Goal: Information Seeking & Learning: Learn about a topic

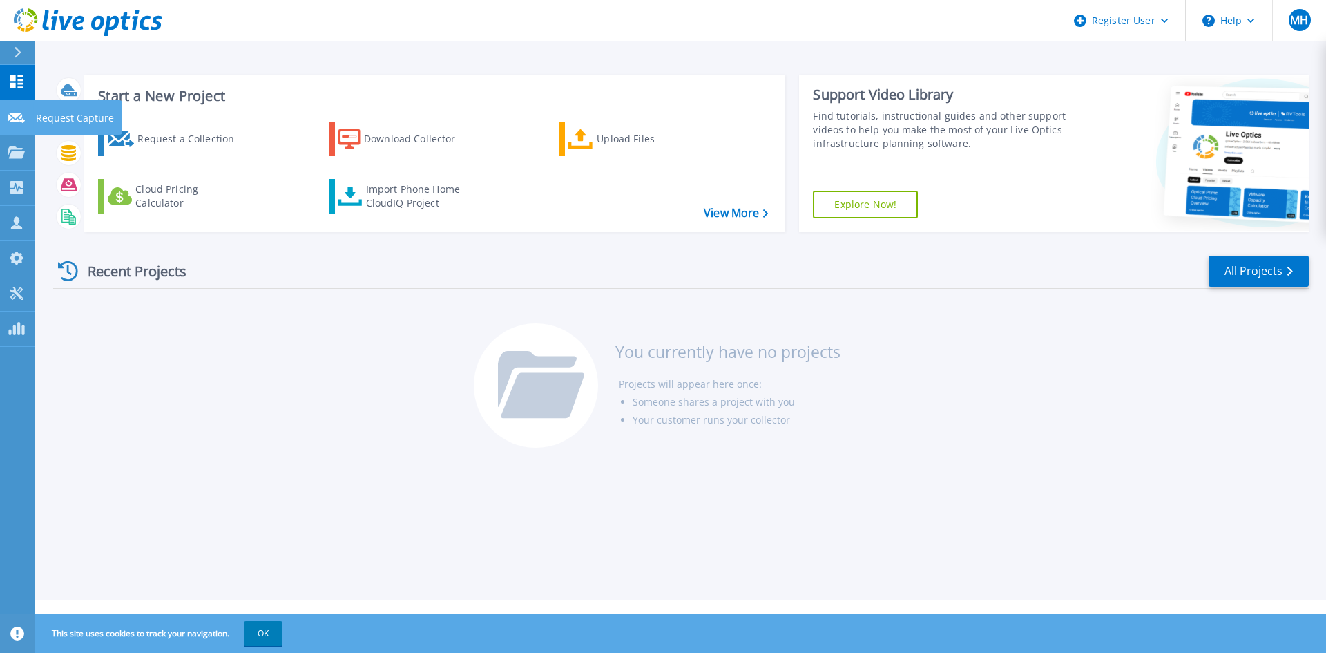
click at [3, 122] on link "Request Capture Request Capture" at bounding box center [17, 117] width 35 height 35
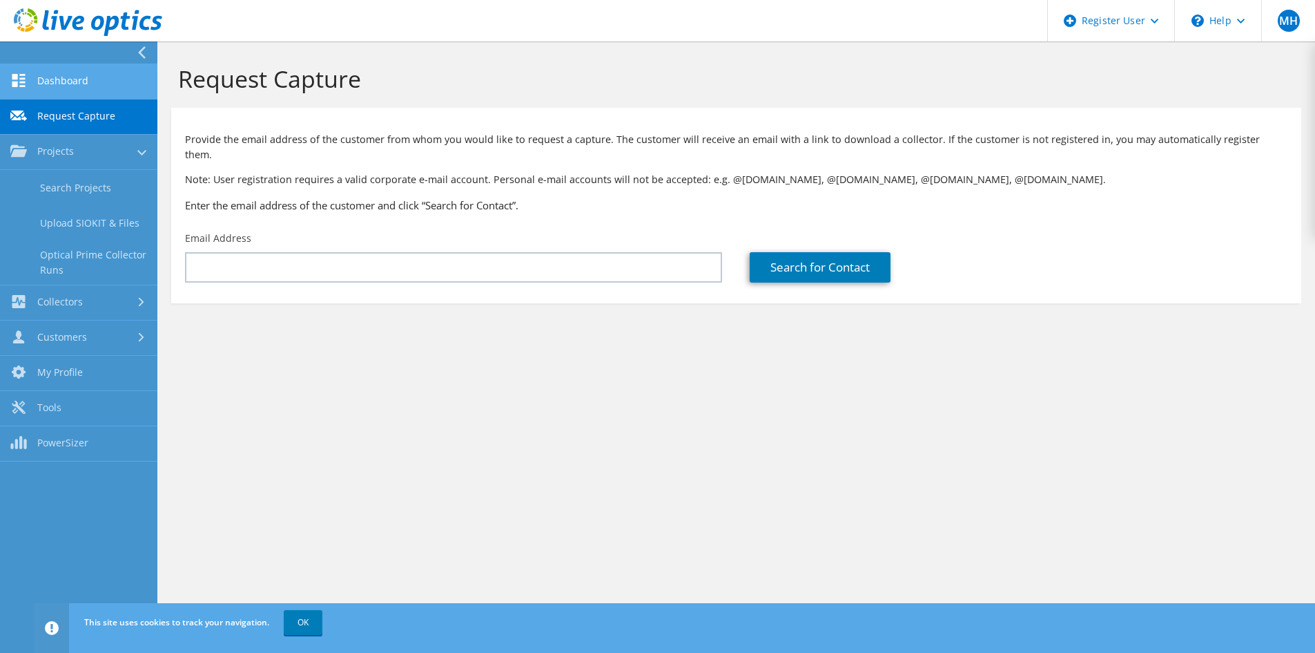
click at [52, 80] on link "Dashboard" at bounding box center [78, 81] width 157 height 35
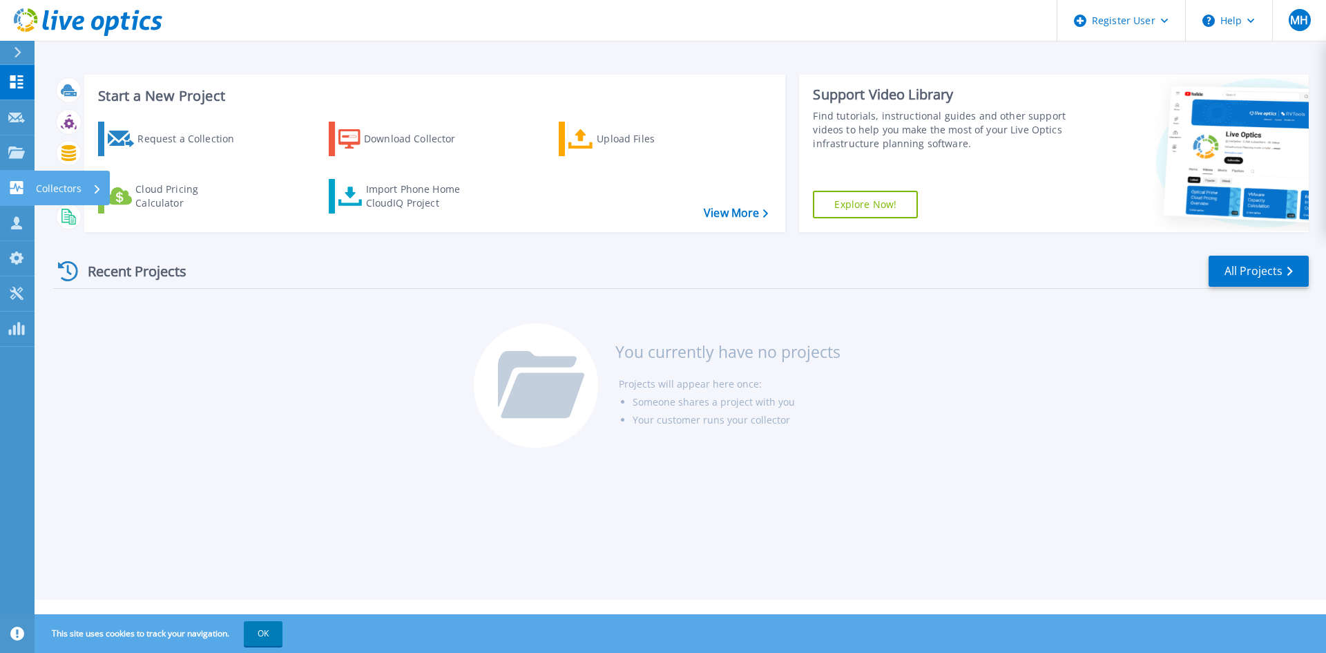
click at [17, 180] on link "Collectors Collectors" at bounding box center [17, 188] width 35 height 35
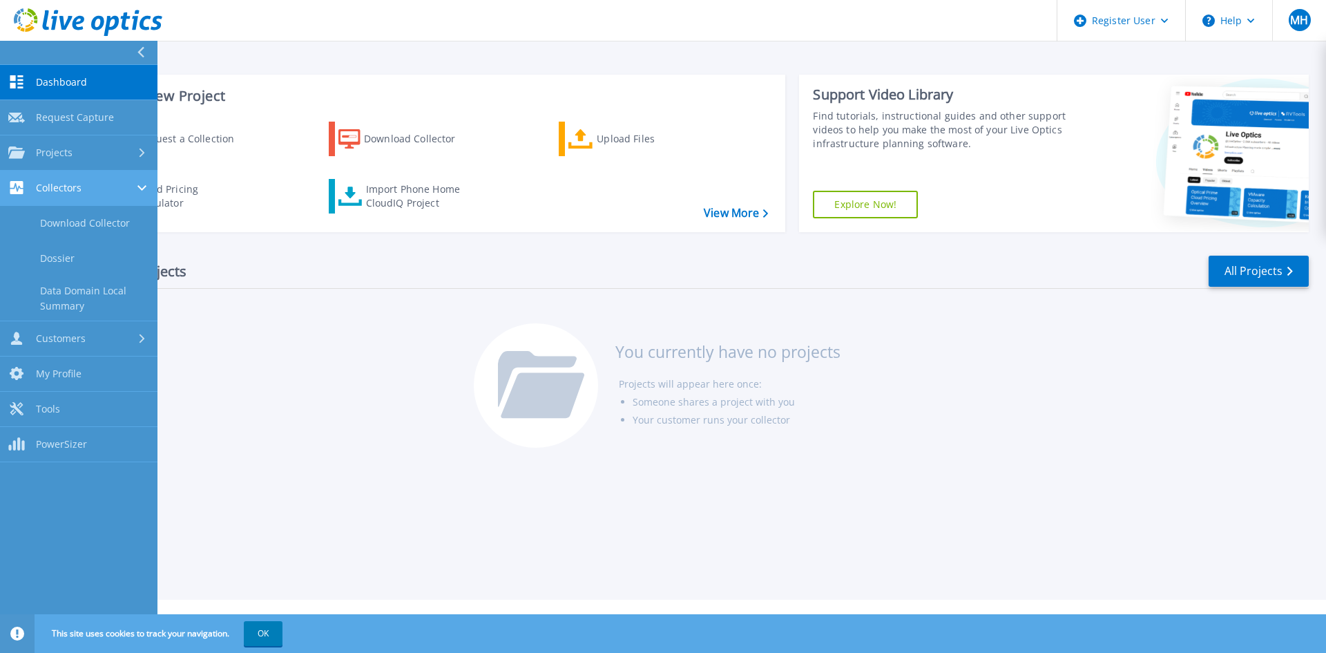
click at [64, 194] on div "Collectors" at bounding box center [44, 187] width 73 height 13
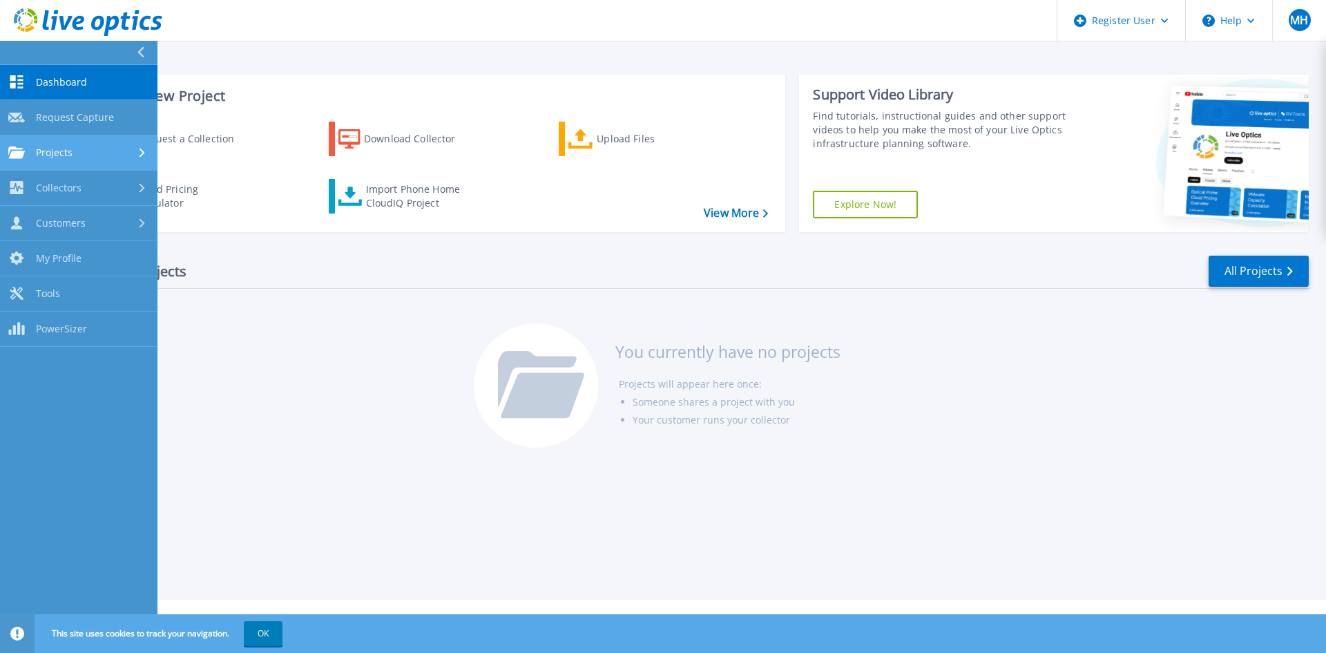
click at [70, 152] on span "Projects" at bounding box center [54, 152] width 37 height 12
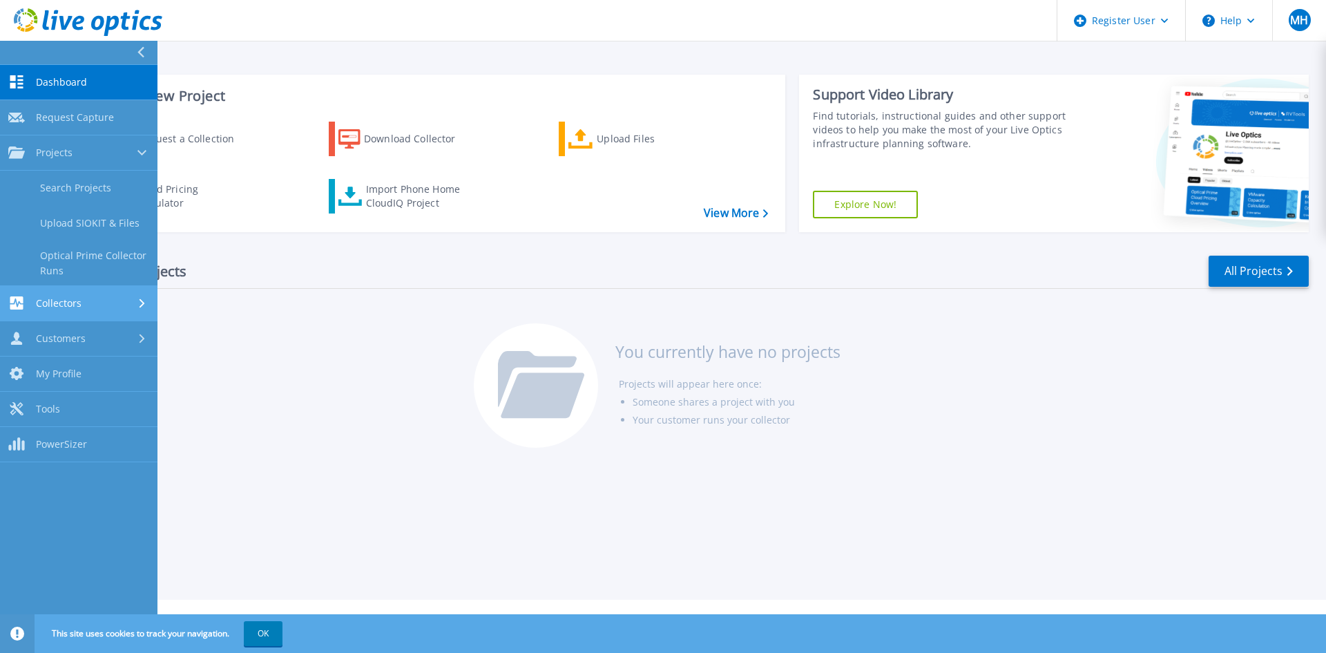
click at [69, 300] on span "Collectors" at bounding box center [59, 303] width 46 height 12
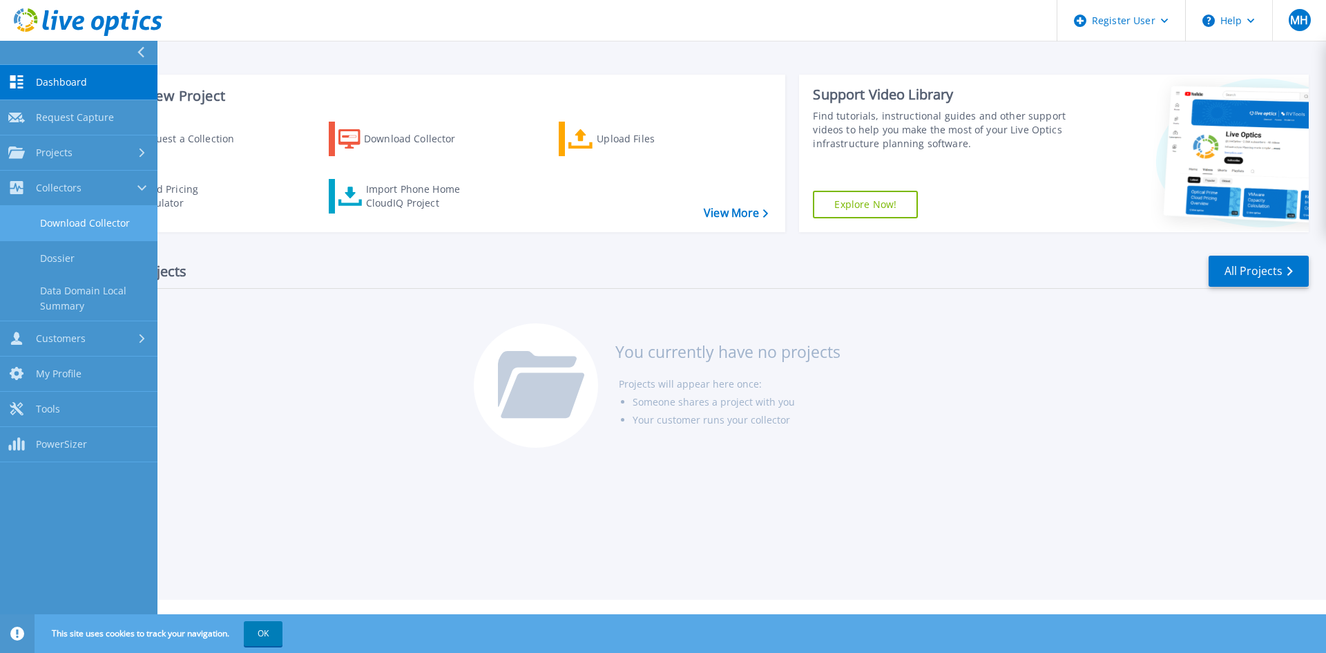
click at [61, 223] on link "Download Collector" at bounding box center [78, 223] width 157 height 35
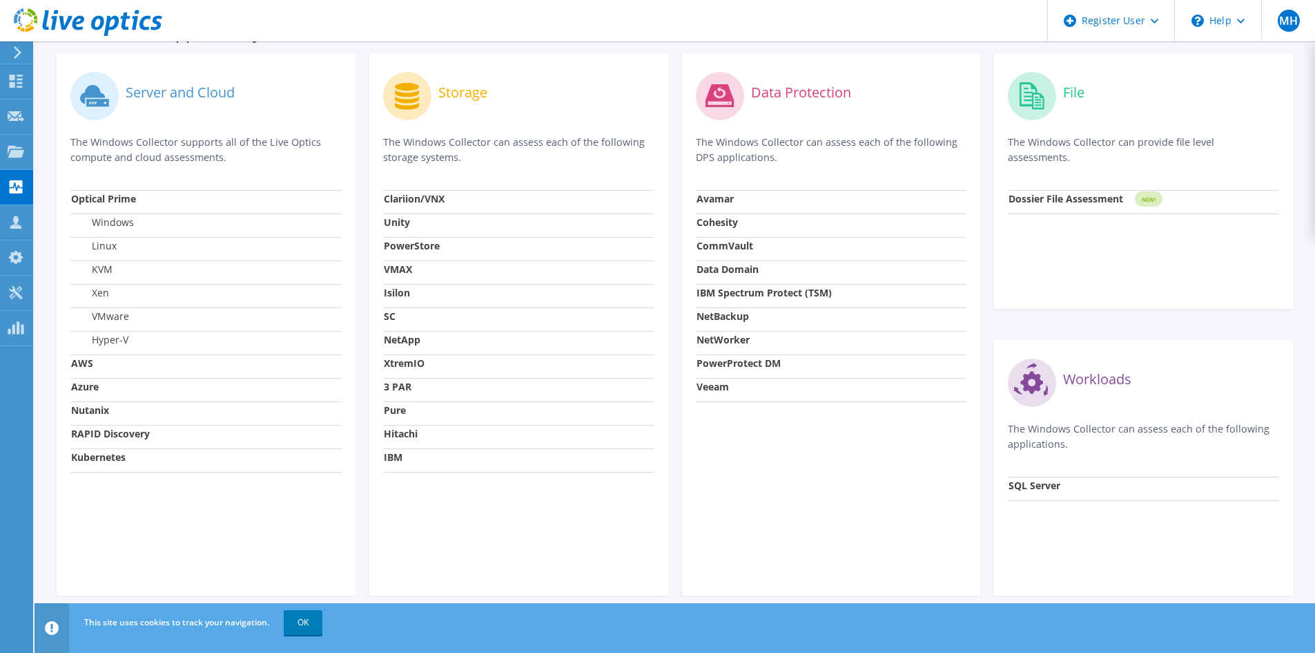
scroll to position [276, 0]
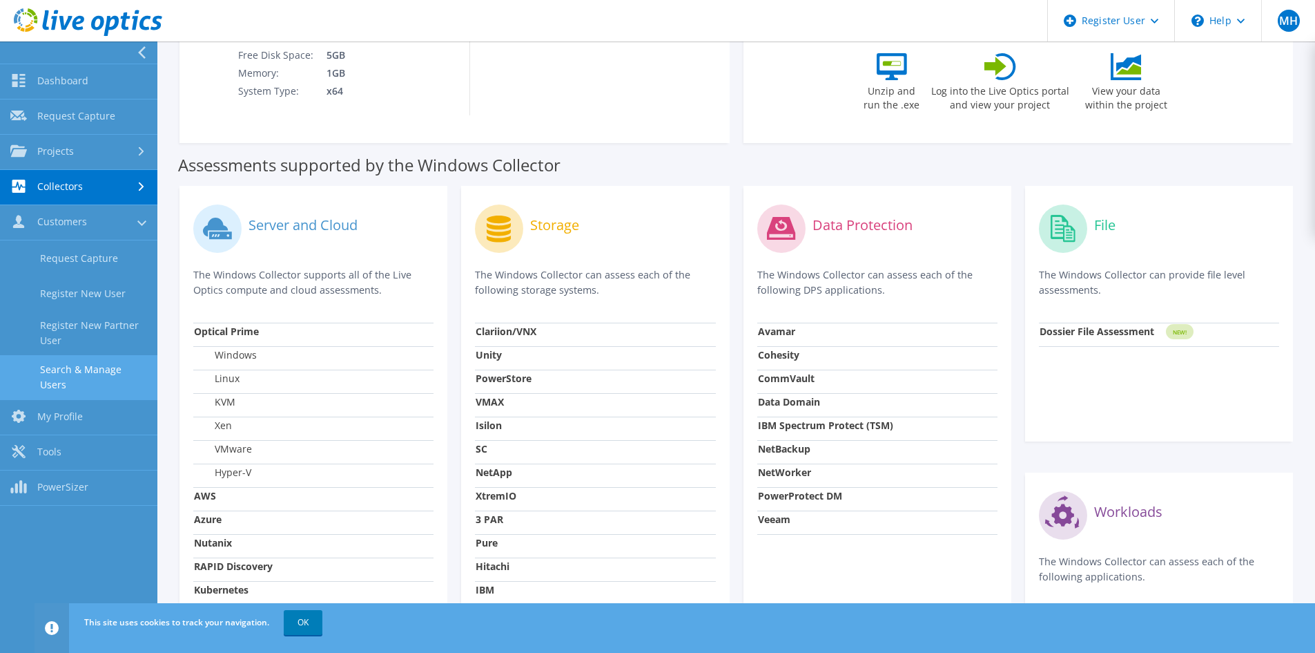
click at [104, 385] on link "Search & Manage Users" at bounding box center [78, 377] width 157 height 44
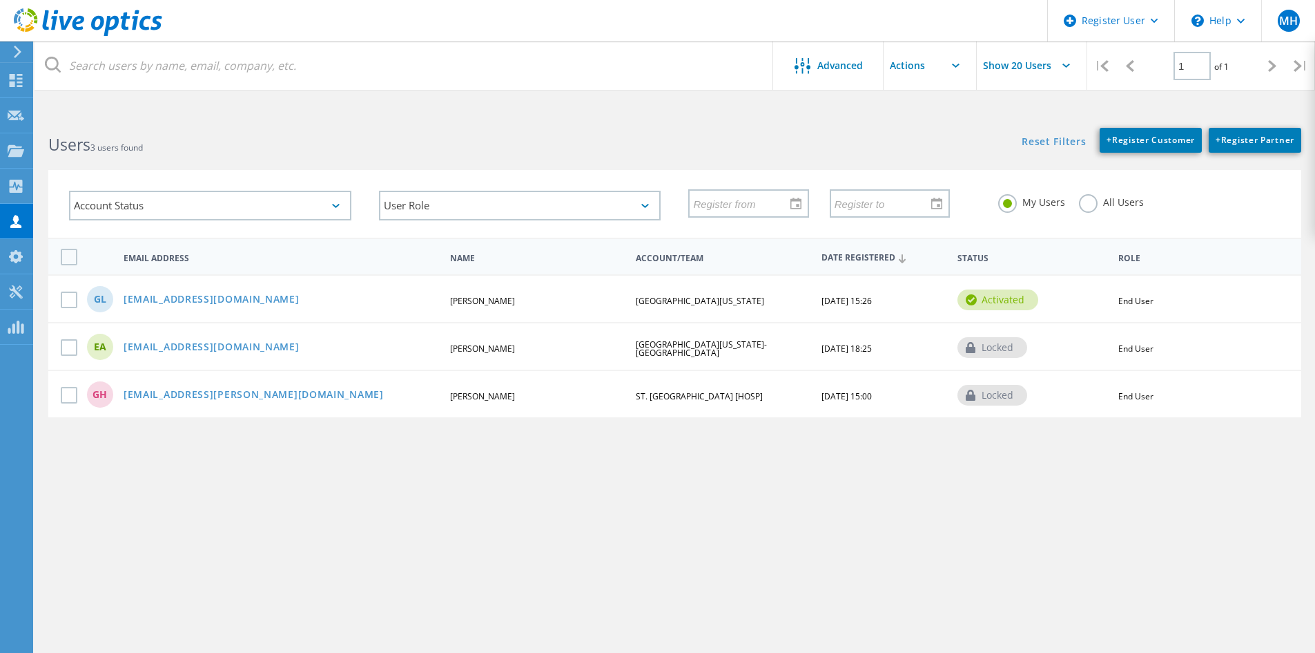
click at [985, 352] on div "locked" at bounding box center [993, 347] width 70 height 21
click at [987, 306] on div "activated" at bounding box center [998, 299] width 81 height 21
click at [669, 296] on span "UNIVERSITY OF MARYLAND-COLLEGE PARK" at bounding box center [700, 301] width 128 height 12
click at [872, 303] on span "09/25/2025, 15:26" at bounding box center [847, 301] width 50 height 12
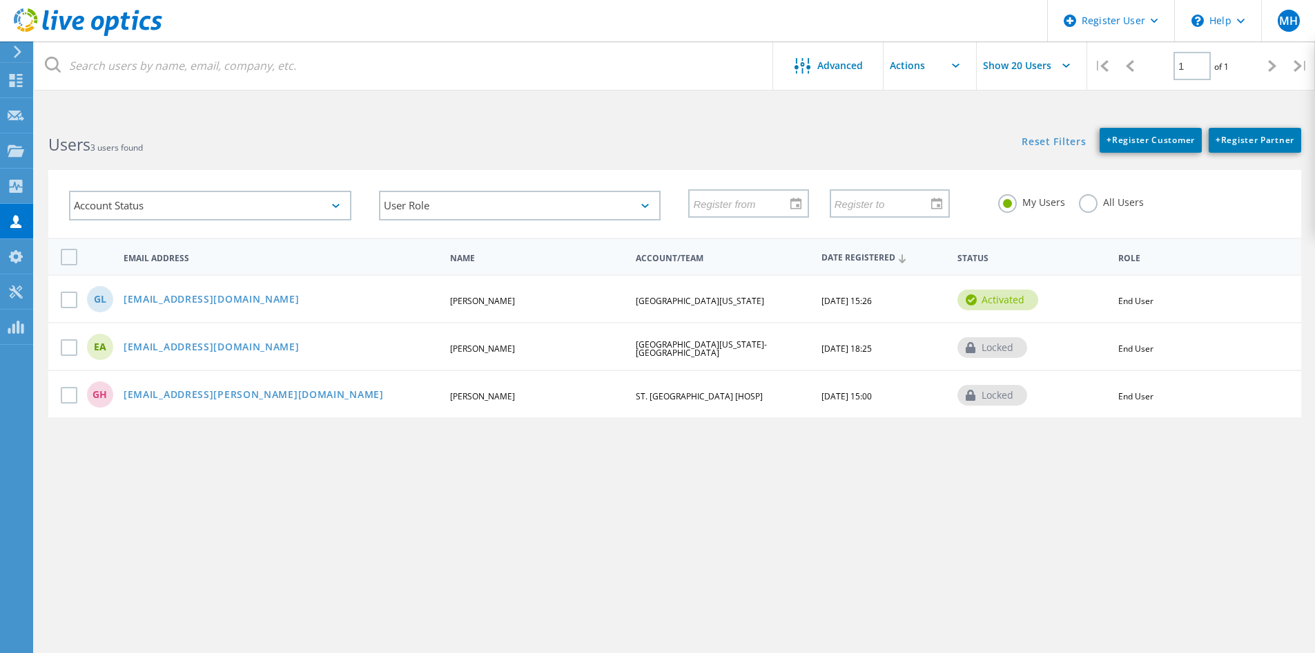
click at [872, 303] on span "09/25/2025, 15:26" at bounding box center [847, 301] width 50 height 12
click at [870, 400] on span "03/02/2016, 15:00" at bounding box center [847, 396] width 50 height 12
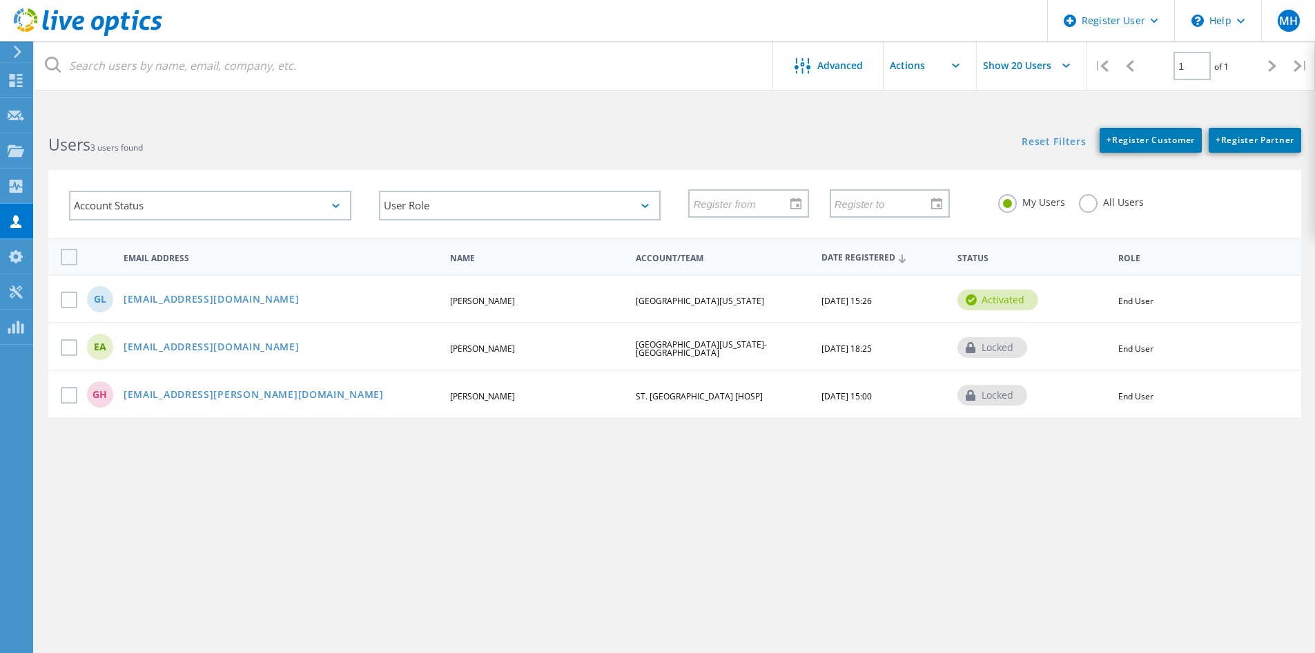
click at [1132, 398] on span "End User" at bounding box center [1136, 396] width 35 height 12
click at [17, 53] on icon at bounding box center [17, 52] width 10 height 12
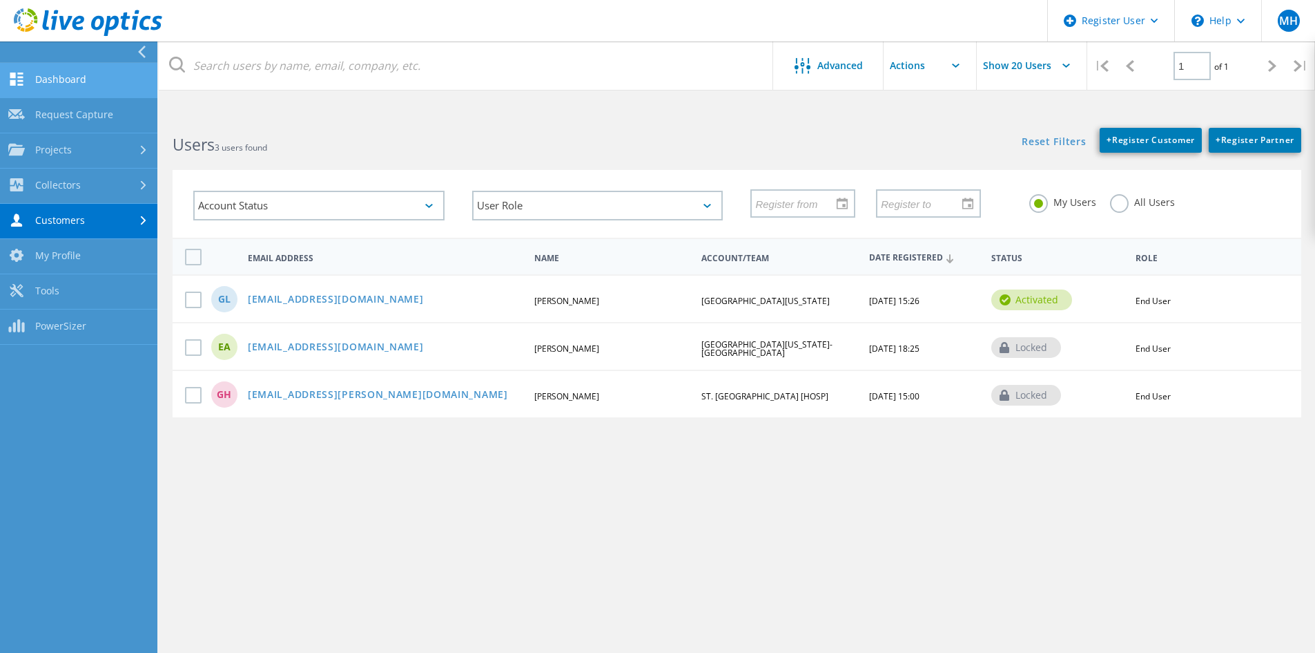
click at [81, 88] on link "Dashboard" at bounding box center [78, 80] width 157 height 35
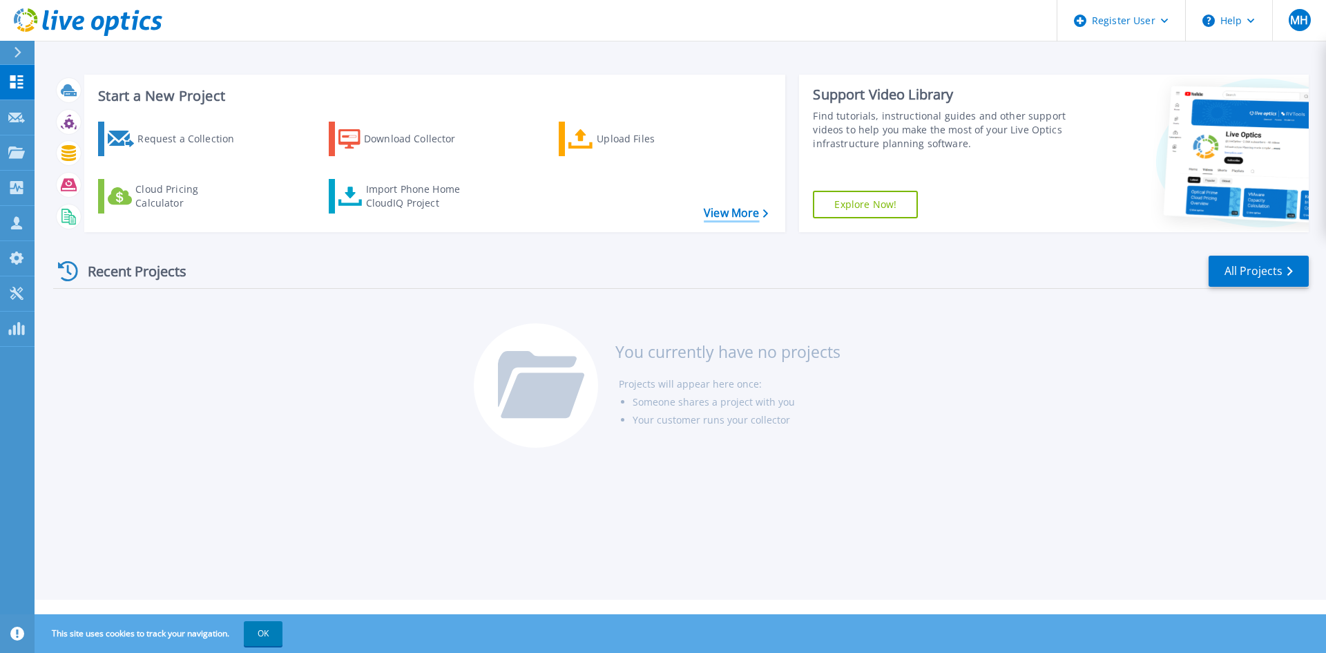
click at [742, 206] on link "View More" at bounding box center [736, 212] width 64 height 13
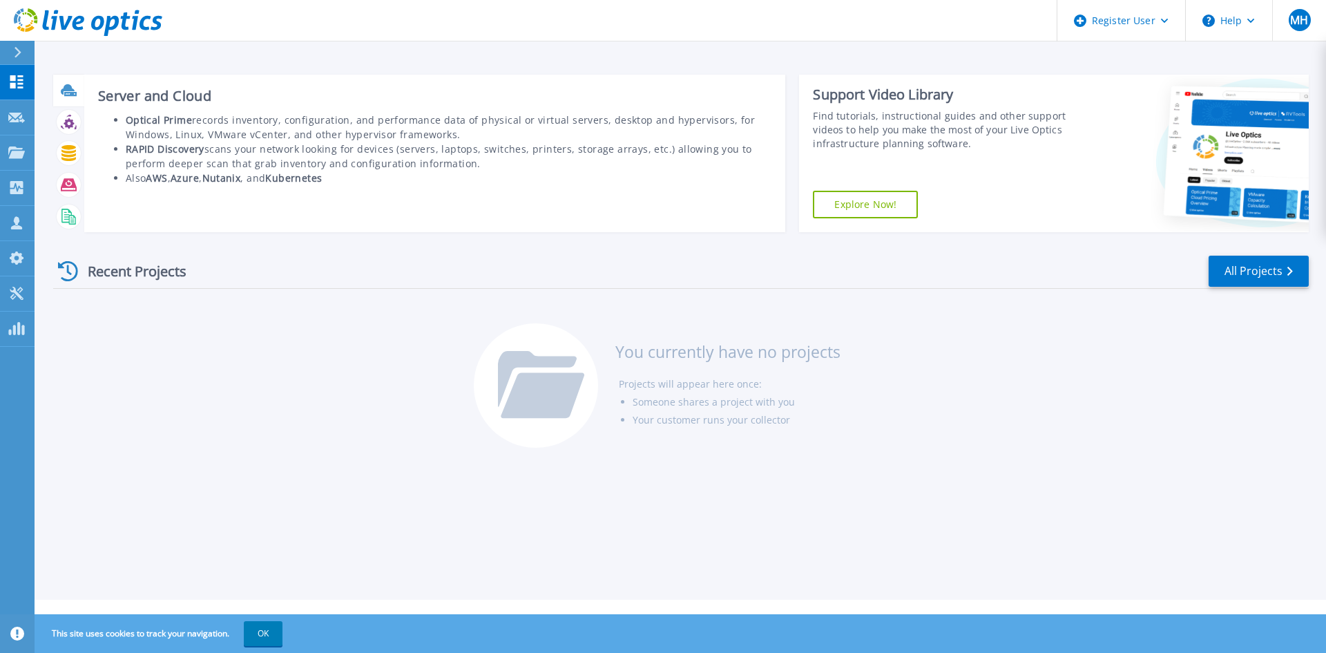
click at [70, 95] on icon at bounding box center [70, 94] width 12 height 4
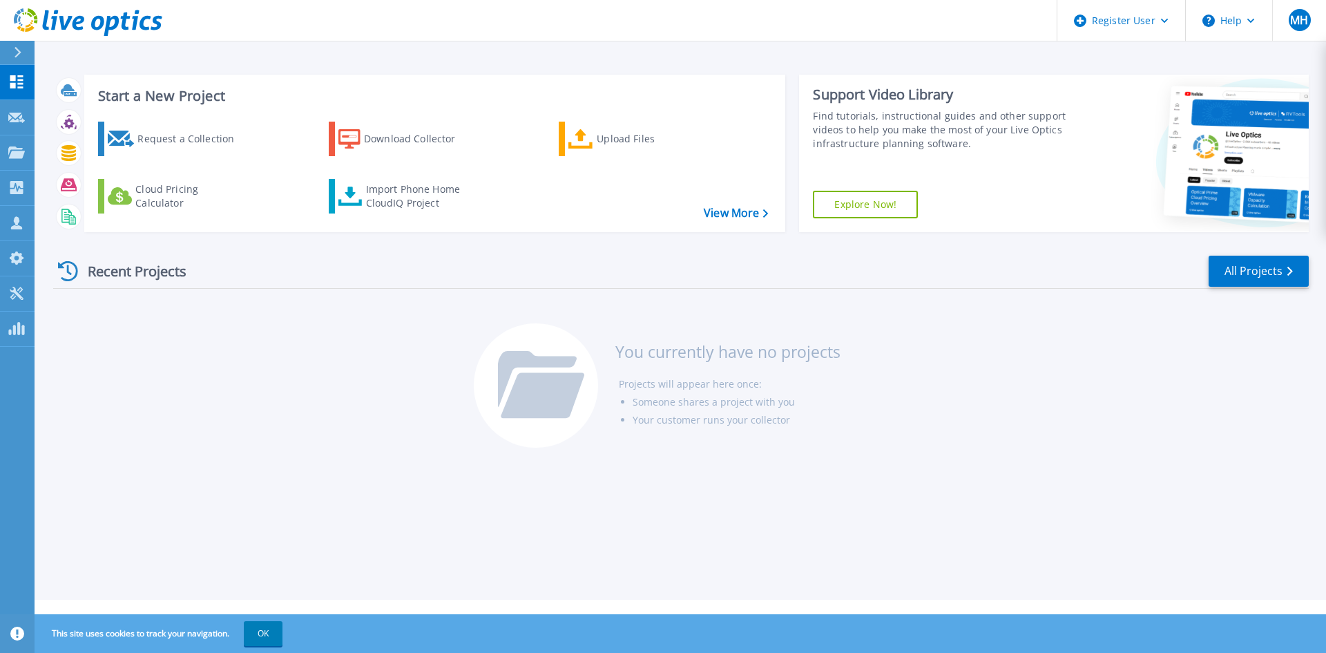
click at [72, 317] on div "Recent Projects All Projects You currently have no projects Projects will appea…" at bounding box center [680, 352] width 1255 height 218
click at [112, 262] on div "Recent Projects" at bounding box center [129, 271] width 152 height 34
click at [1231, 265] on link "All Projects" at bounding box center [1258, 270] width 100 height 31
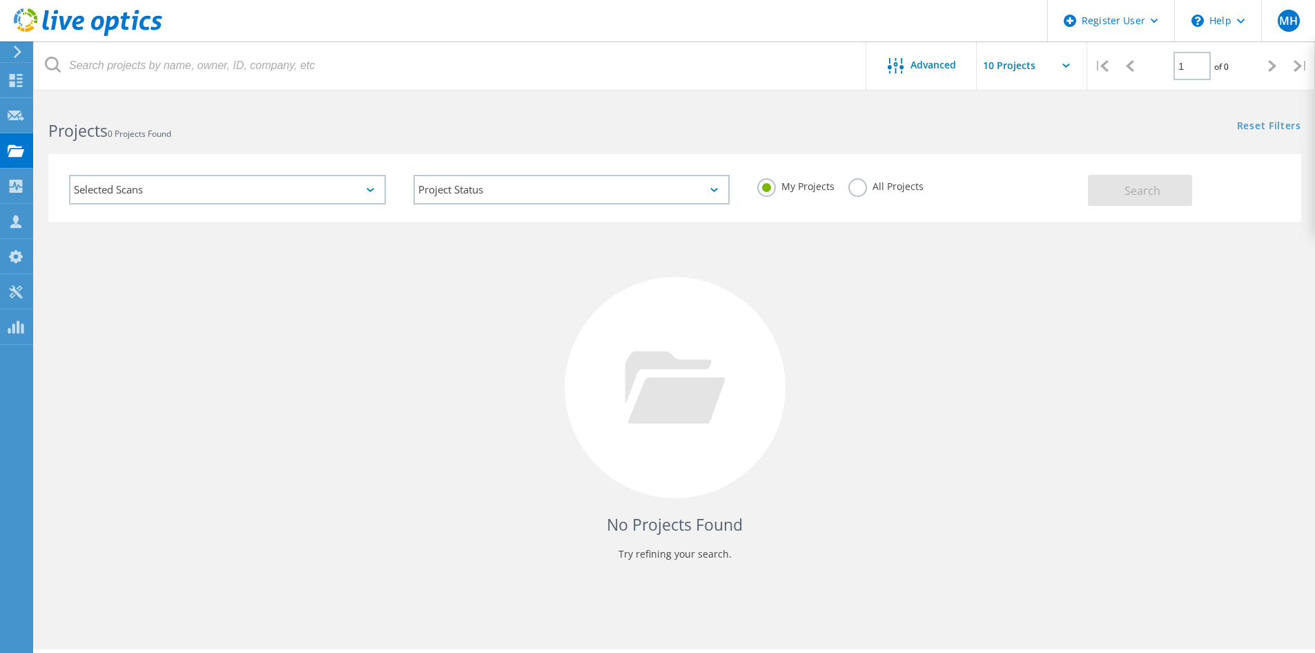
click at [294, 195] on div "Selected Scans" at bounding box center [227, 190] width 317 height 30
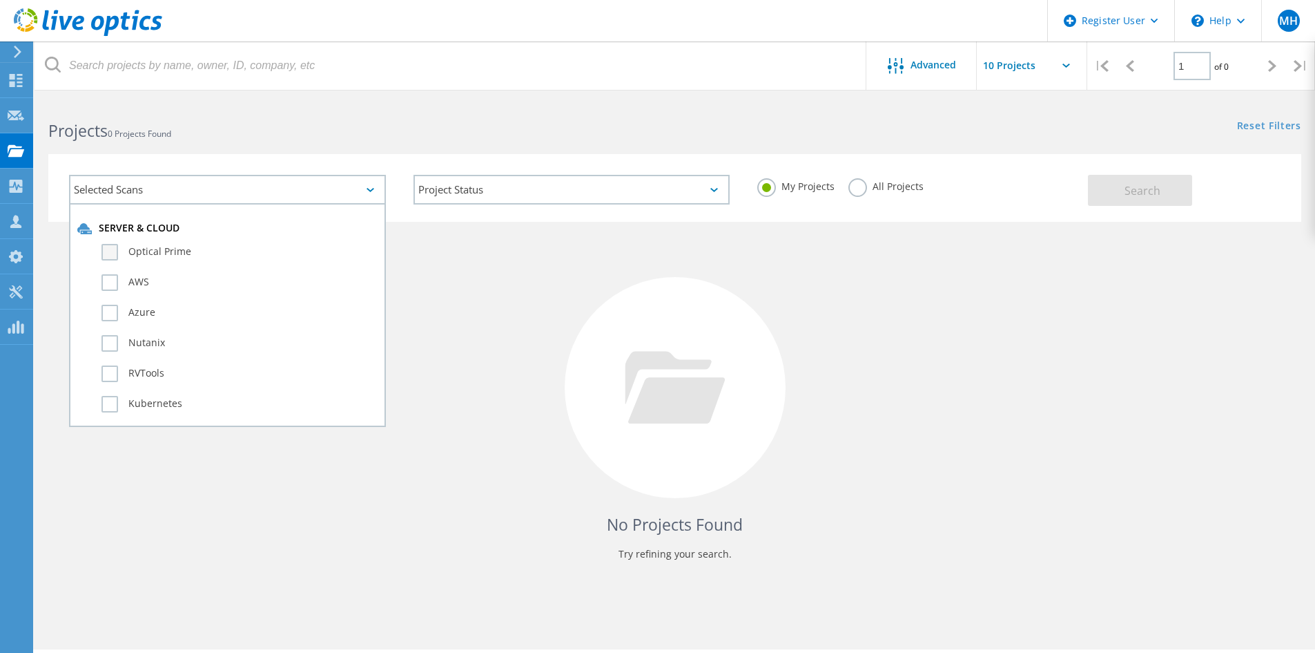
click at [276, 249] on label "Optical Prime" at bounding box center [240, 252] width 276 height 17
click at [0, 0] on input "Optical Prime" at bounding box center [0, 0] width 0 height 0
drag, startPoint x: 1059, startPoint y: 211, endPoint x: 1117, endPoint y: 187, distance: 62.8
click at [1108, 194] on div "Selected Scans 1 Server & Cloud Optical Prime AWS Azure Nutanix RVTools Kuberne…" at bounding box center [674, 188] width 1253 height 68
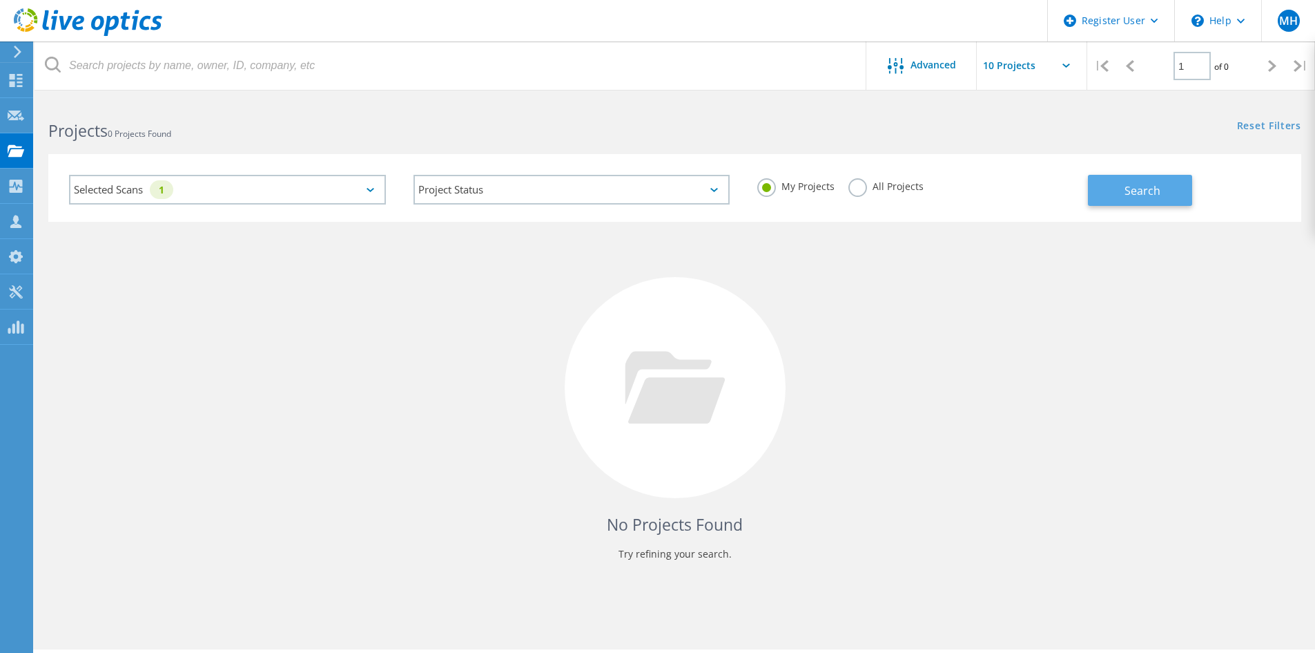
click at [1118, 187] on button "Search" at bounding box center [1140, 190] width 104 height 31
click at [863, 191] on label "All Projects" at bounding box center [886, 184] width 75 height 13
click at [0, 0] on input "All Projects" at bounding box center [0, 0] width 0 height 0
click at [1113, 193] on button "Search" at bounding box center [1140, 190] width 104 height 31
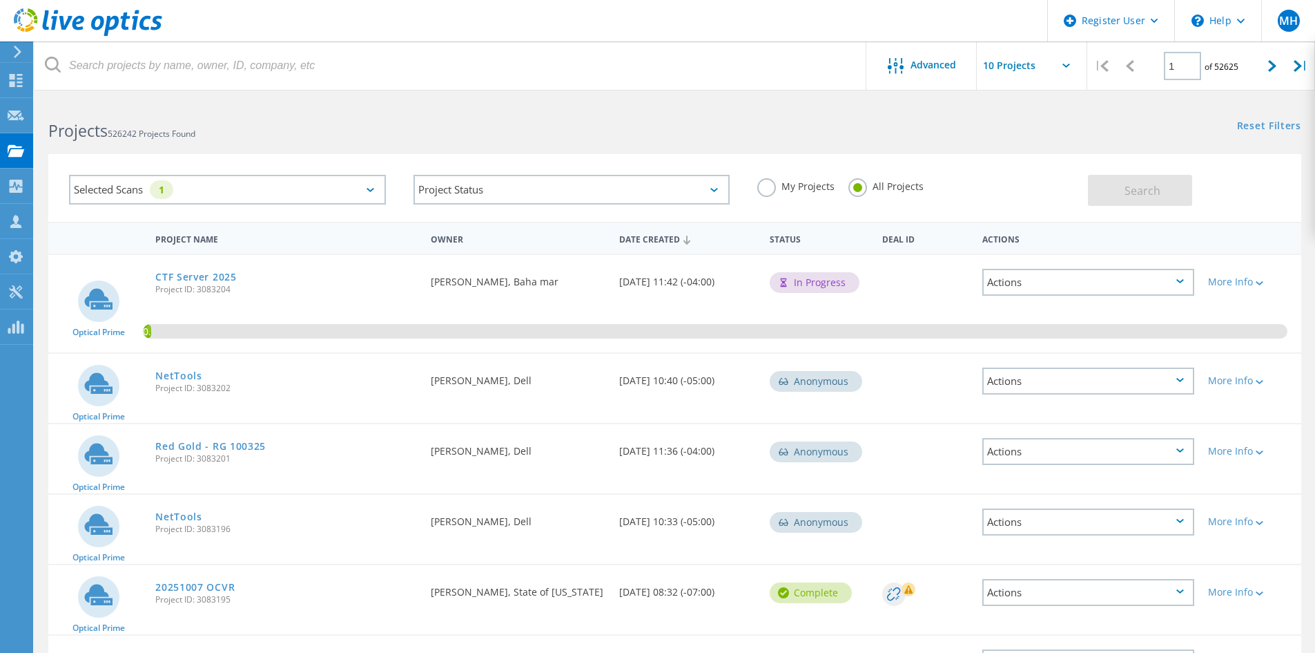
click at [961, 96] on html "Register User \n Help Explore Helpful Articles Contact Support MH Dell User [PE…" at bounding box center [657, 586] width 1315 height 1173
